Goal: Communication & Community: Answer question/provide support

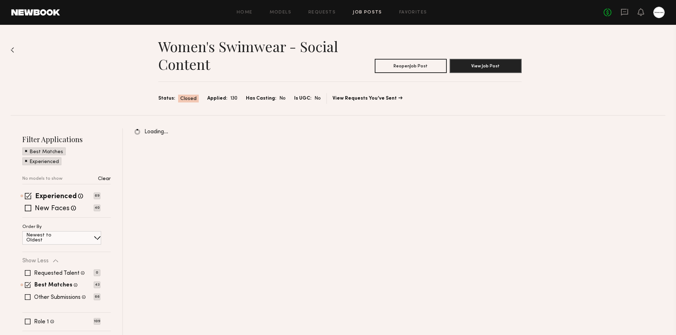
click at [655, 13] on div at bounding box center [658, 12] width 11 height 11
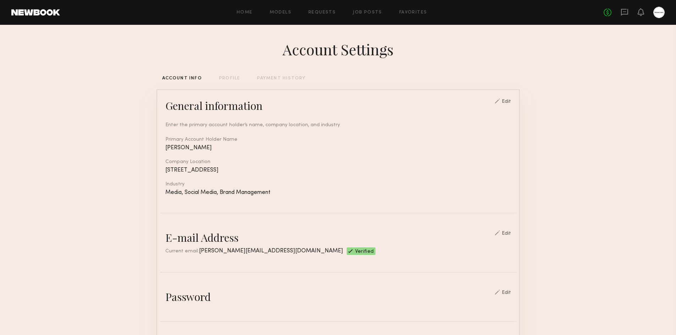
click at [424, 16] on div "Home Models Requests Job Posts Favorites Sign Out No fees up to $5,000" at bounding box center [362, 12] width 604 height 11
click at [424, 15] on link "Favorites" at bounding box center [413, 12] width 28 height 5
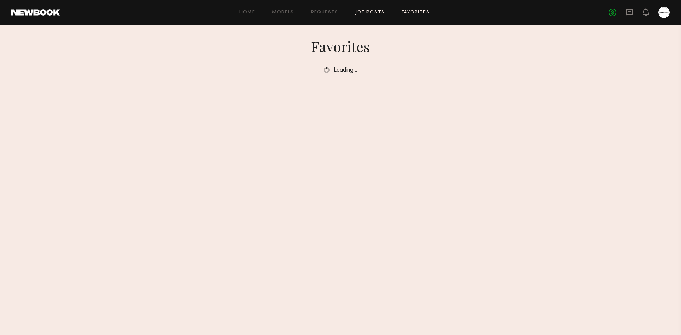
click at [368, 14] on link "Job Posts" at bounding box center [369, 12] width 29 height 5
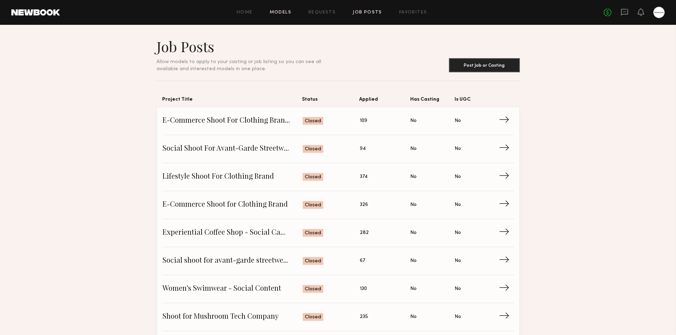
click at [272, 14] on link "Models" at bounding box center [281, 12] width 22 height 5
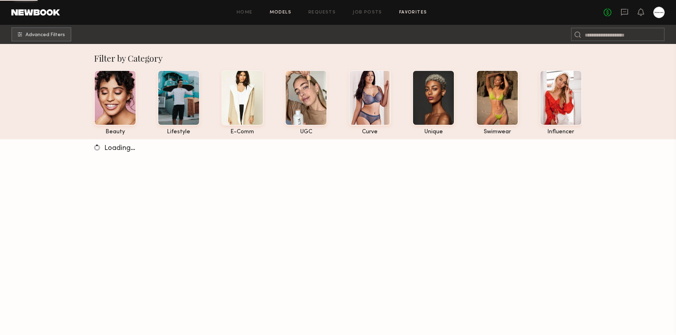
click at [411, 12] on link "Favorites" at bounding box center [413, 12] width 28 height 5
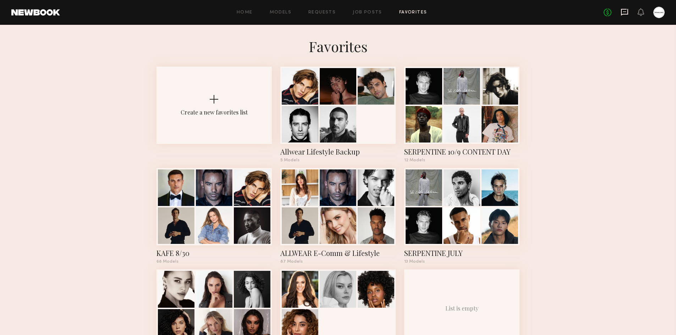
click at [626, 11] on icon at bounding box center [624, 12] width 8 height 8
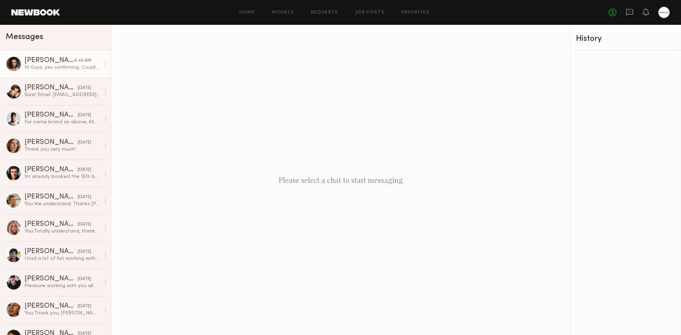
click at [73, 66] on div "Hi Guys, yes confirming. Could you please send me full details for [DATE]?" at bounding box center [62, 67] width 76 height 7
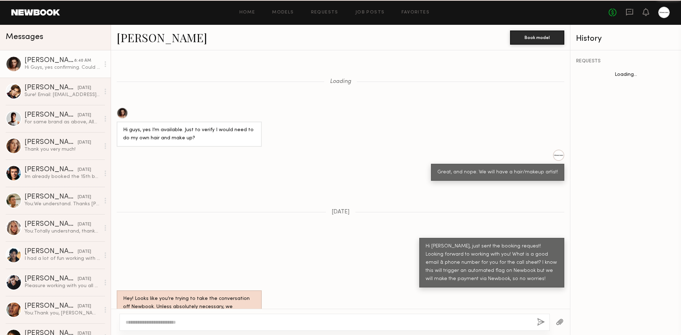
scroll to position [639, 0]
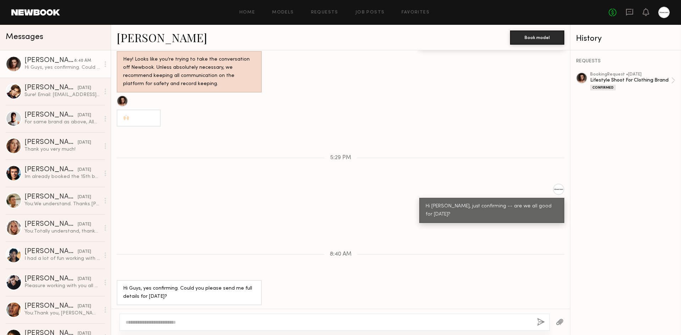
click at [213, 319] on textarea at bounding box center [329, 322] width 406 height 7
type textarea "**********"
click at [540, 324] on button "button" at bounding box center [541, 322] width 8 height 9
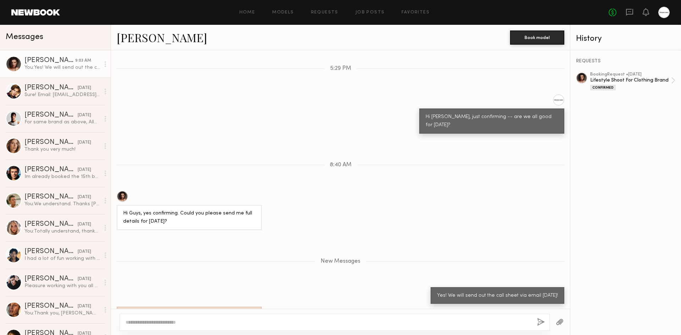
scroll to position [773, 0]
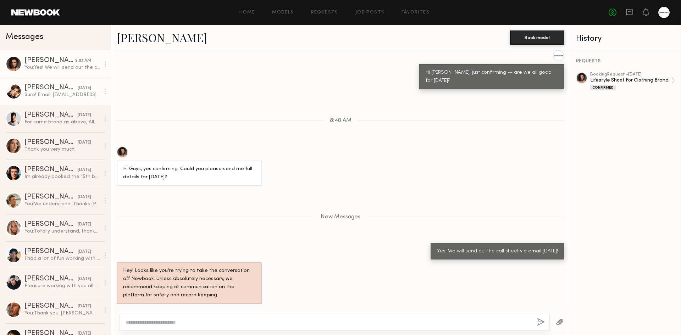
click at [54, 98] on div "Sure! Email: [EMAIL_ADDRESS][DOMAIN_NAME], phone: [PHONE_NUMBER]" at bounding box center [62, 94] width 76 height 7
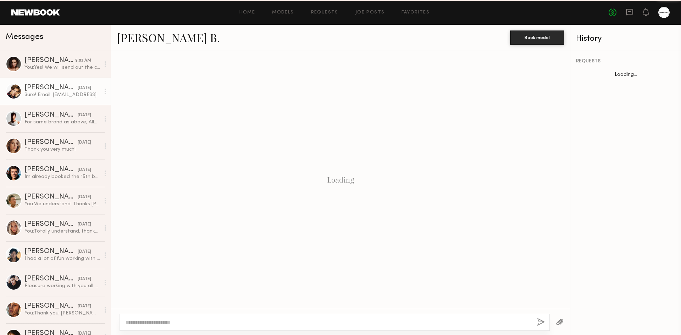
scroll to position [463, 0]
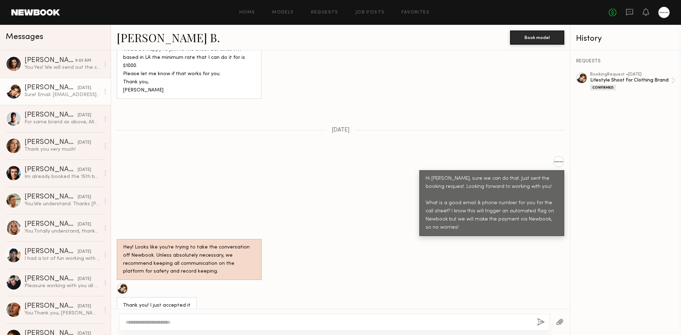
click at [227, 328] on div at bounding box center [335, 322] width 430 height 17
click at [227, 323] on textarea at bounding box center [329, 322] width 406 height 7
type textarea "**********"
click at [541, 320] on button "button" at bounding box center [541, 322] width 8 height 9
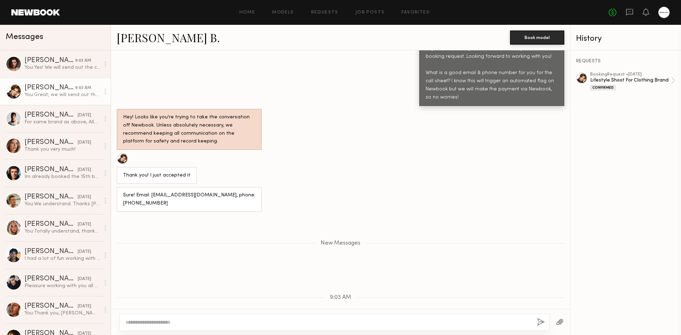
scroll to position [637, 0]
